Goal: Find specific page/section

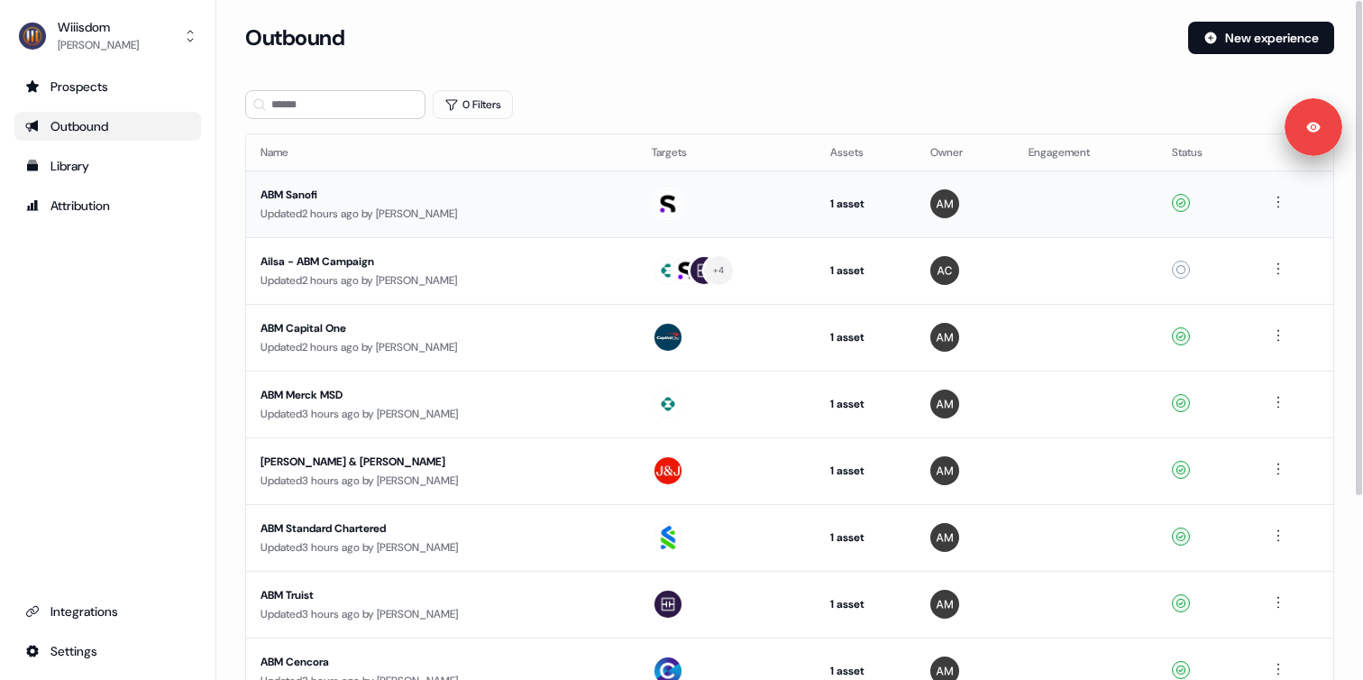
click at [526, 206] on div "Updated 2 hours ago by [PERSON_NAME]" at bounding box center [442, 214] width 362 height 18
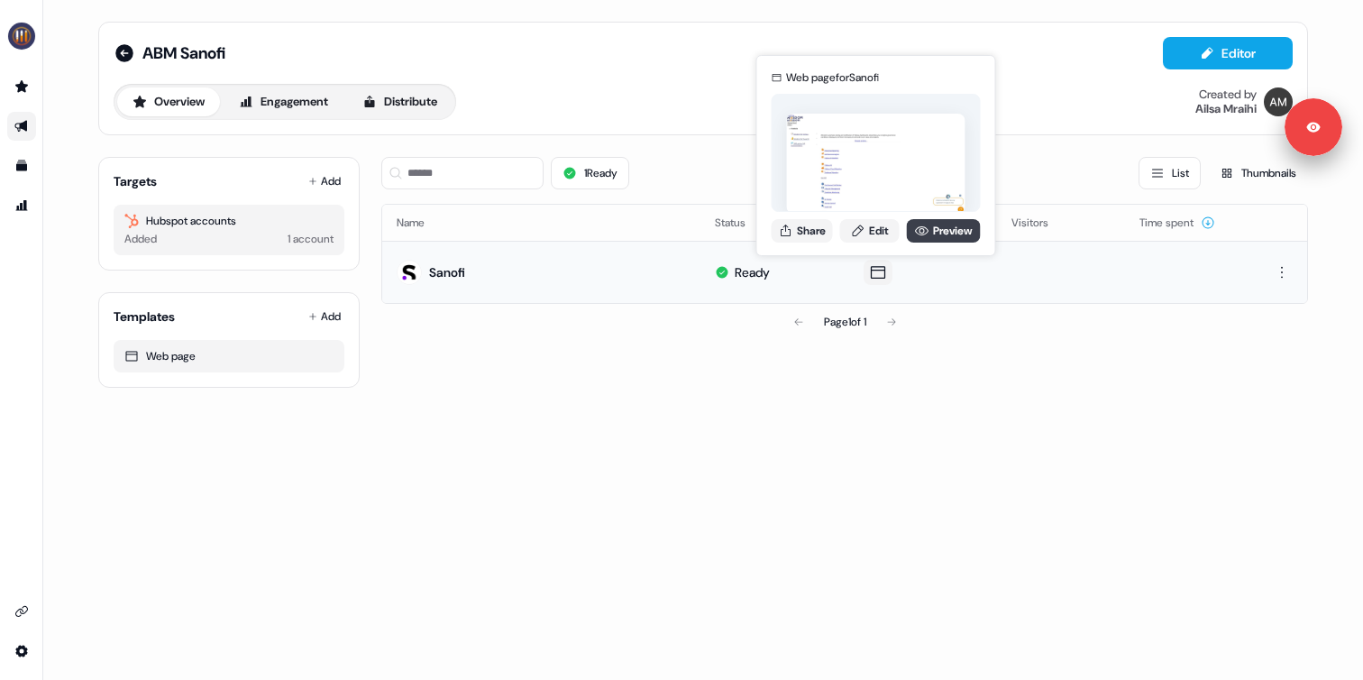
click at [924, 227] on icon at bounding box center [922, 231] width 14 height 14
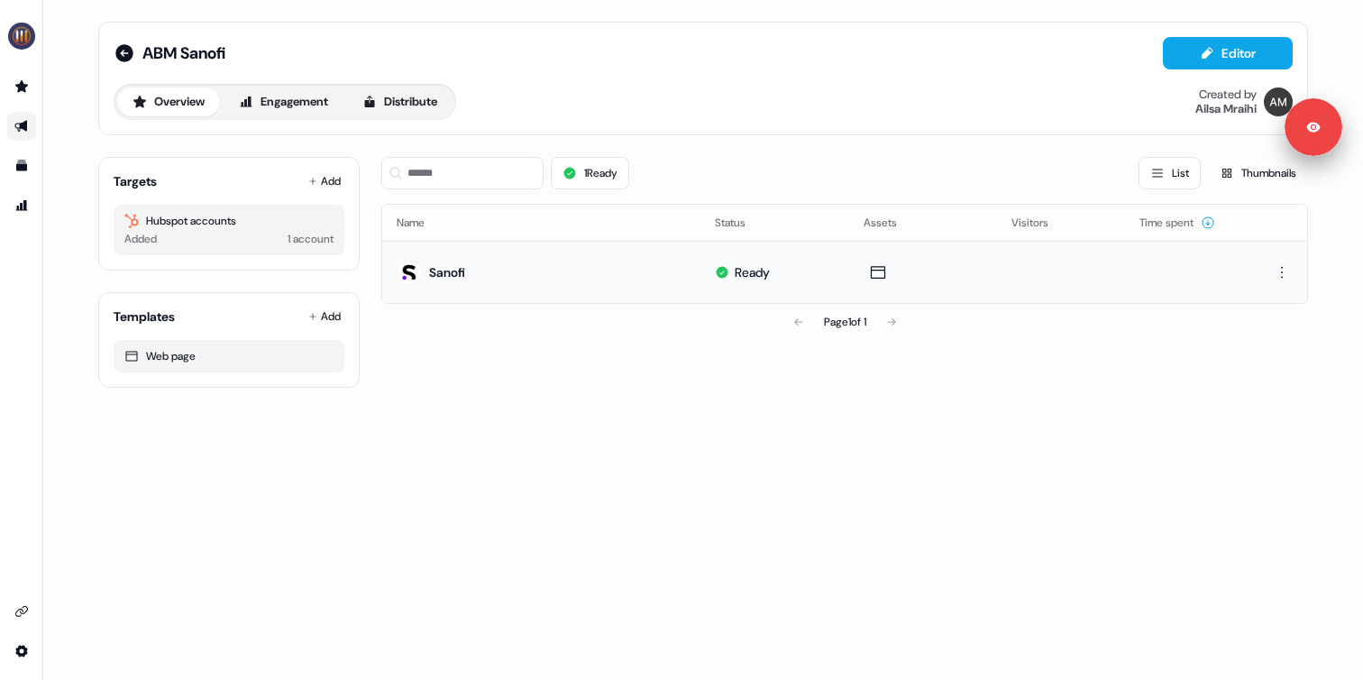
click at [477, 401] on div "ABM Sanofi Editor Overview Engagement Distribute Created by [PERSON_NAME] Targe…" at bounding box center [703, 204] width 1253 height 409
click at [446, 411] on div "ABM Sanofi Editor Overview Engagement Distribute Created by [PERSON_NAME] Targe…" at bounding box center [703, 340] width 1320 height 680
